Goal: Information Seeking & Learning: Find specific fact

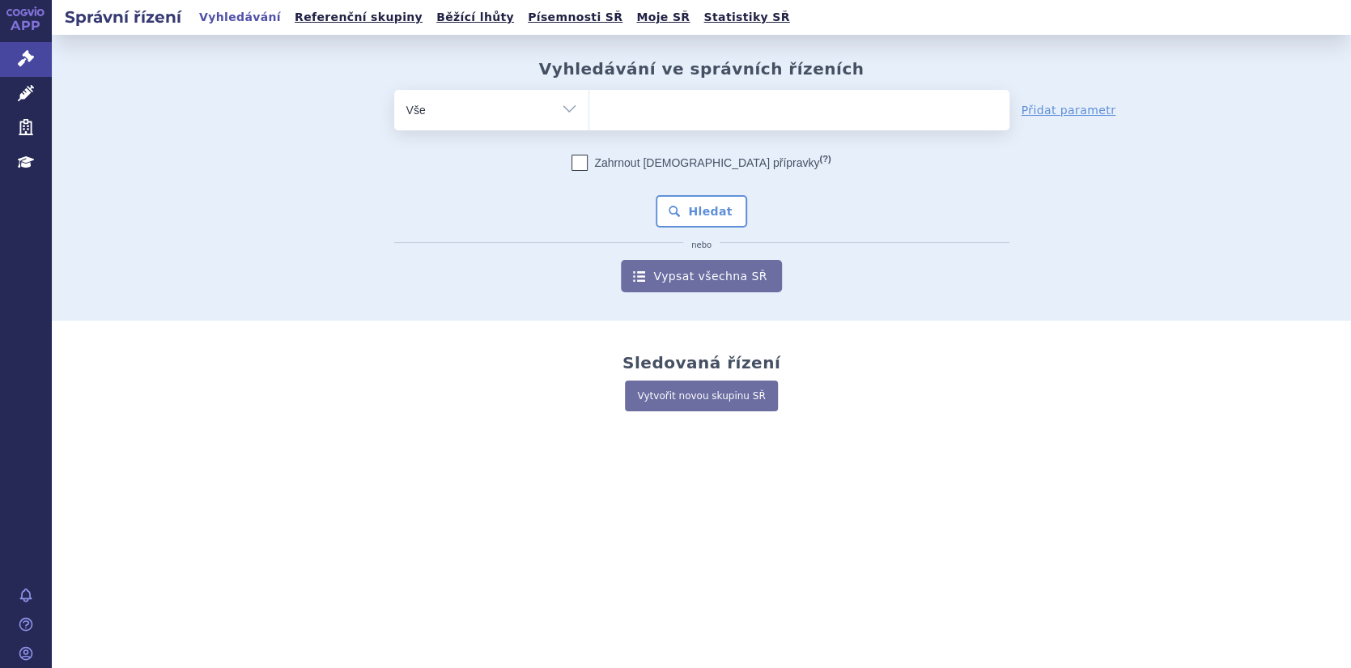
type input "Capvaxive"
select select "Capvaxive"
click at [695, 214] on button "Hledat" at bounding box center [701, 211] width 91 height 32
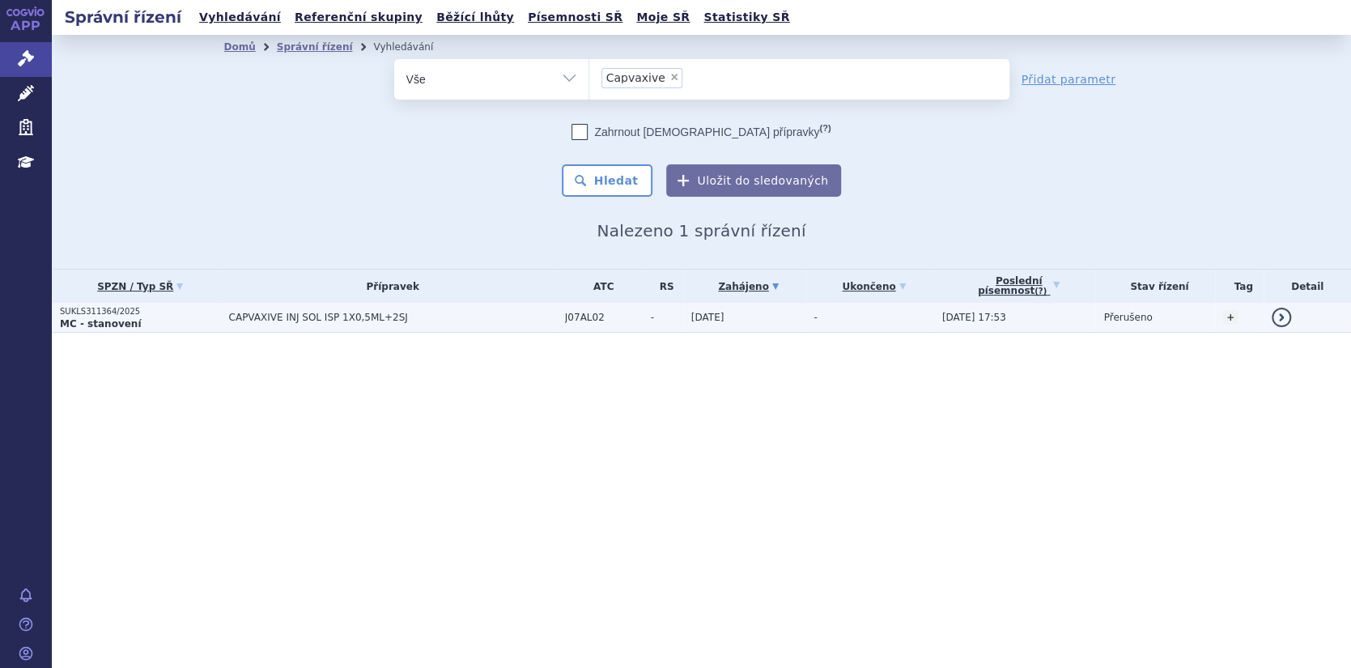
click at [1285, 318] on link "detail" at bounding box center [1281, 317] width 19 height 19
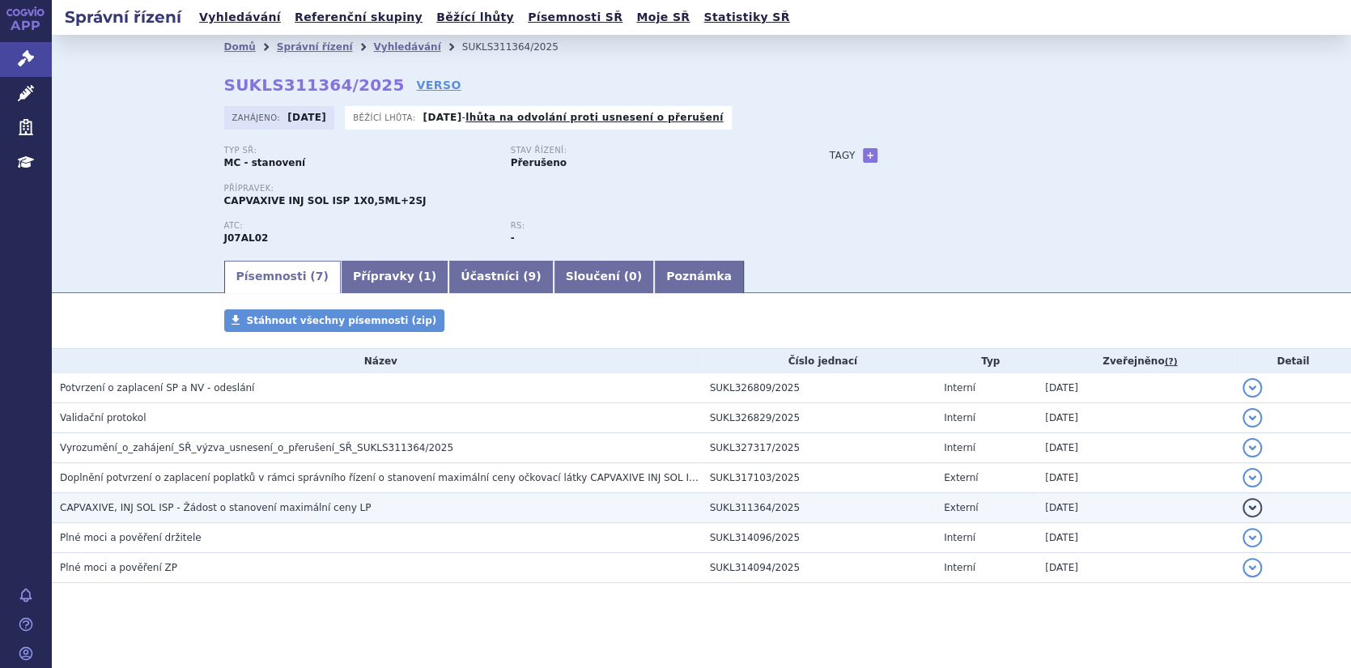
click at [248, 507] on span "CAPVAXIVE, INJ SOL ISP - Žádost o stanovení maximální ceny LP" at bounding box center [215, 507] width 311 height 11
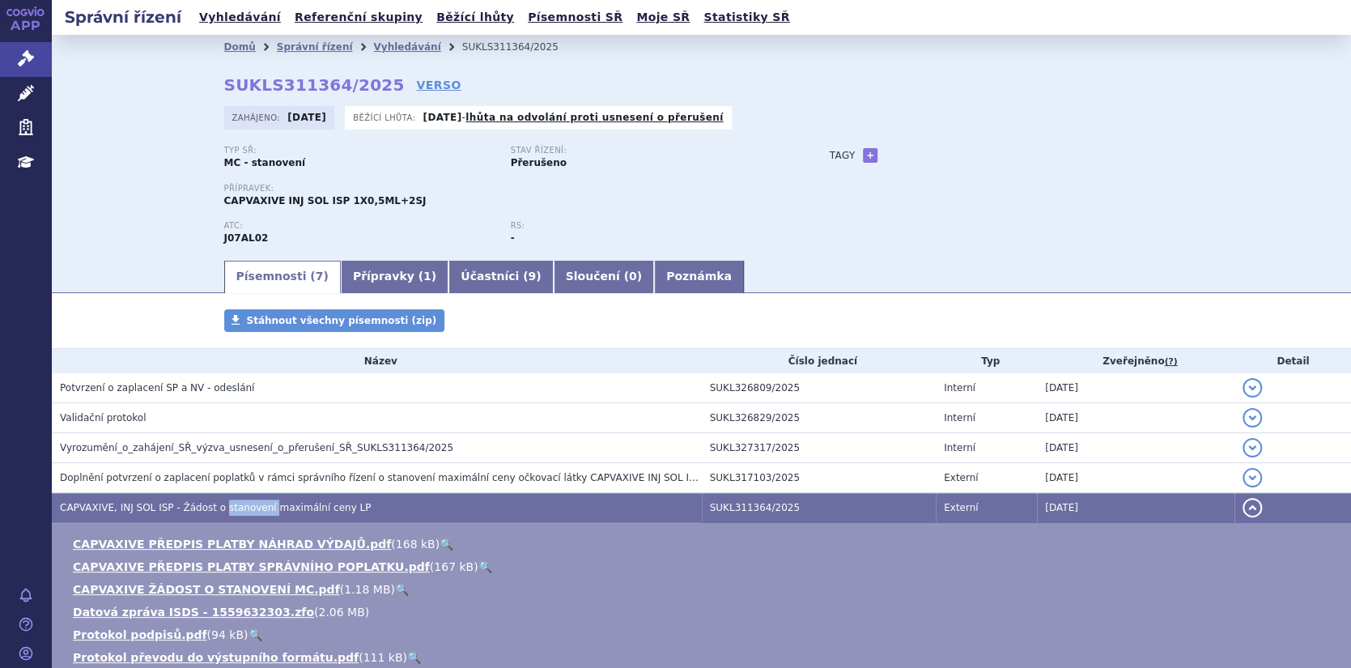
click at [395, 584] on link "🔍" at bounding box center [402, 589] width 14 height 13
